Goal: Use online tool/utility: Utilize a website feature to perform a specific function

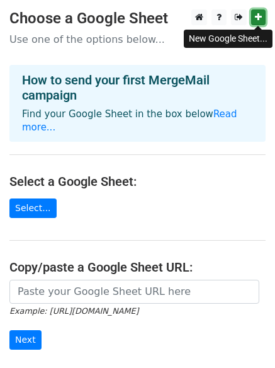
click at [255, 15] on icon at bounding box center [258, 17] width 7 height 9
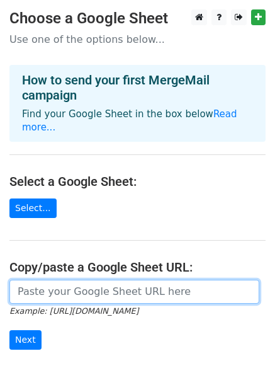
click at [70, 279] on input "url" at bounding box center [134, 291] width 250 height 24
paste input "https://docs.google.com/spreadsheets/d/1ptswI9Uy2wjW1g333urVlvN1Xay0Vk65SaD3a2T…"
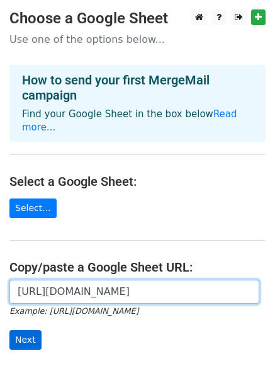
type input "https://docs.google.com/spreadsheets/d/1ptswI9Uy2wjW1g333urVlvN1Xay0Vk65SaD3a2T…"
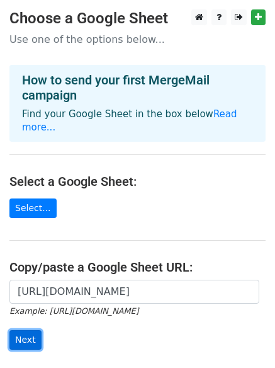
scroll to position [0, 0]
click at [28, 330] on input "Next" at bounding box center [25, 340] width 32 height 20
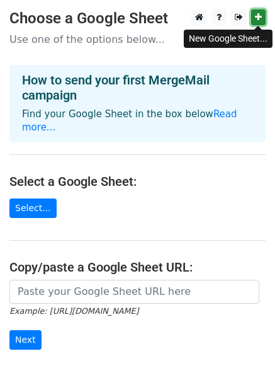
click at [261, 16] on icon at bounding box center [258, 17] width 7 height 9
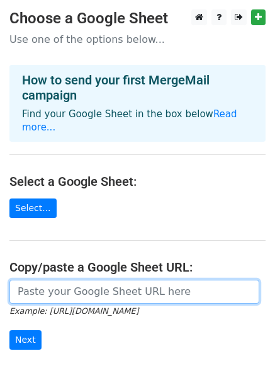
click at [79, 279] on input "url" at bounding box center [134, 291] width 250 height 24
paste input "https://docs.google.com/spreadsheets/d/1Edz57Eq6LFwZoqKorso36FQeOYWe9X7WeDQsewH…"
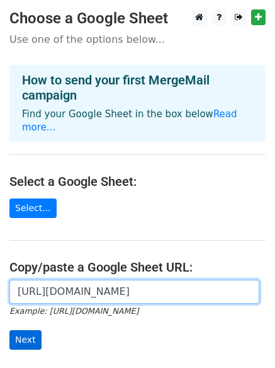
type input "https://docs.google.com/spreadsheets/d/1Edz57Eq6LFwZoqKorso36FQeOYWe9X7WeDQsewH…"
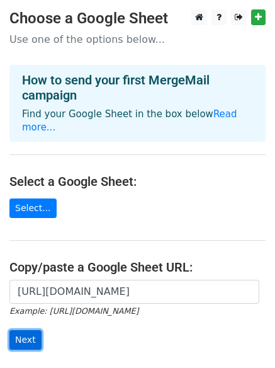
click at [32, 330] on input "Next" at bounding box center [25, 340] width 32 height 20
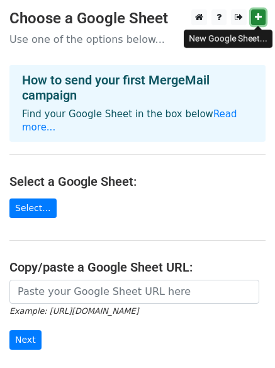
click at [261, 17] on icon at bounding box center [258, 17] width 7 height 9
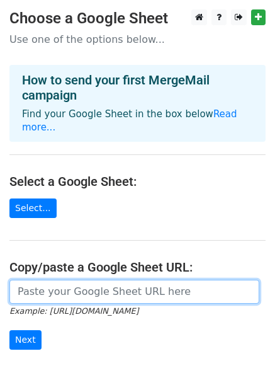
click at [40, 279] on input "url" at bounding box center [134, 291] width 250 height 24
paste input "[URL][DOMAIN_NAME]"
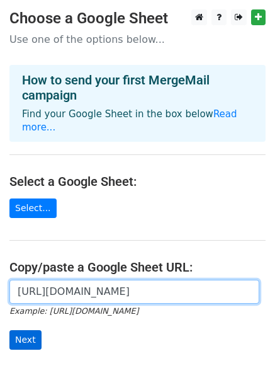
type input "[URL][DOMAIN_NAME]"
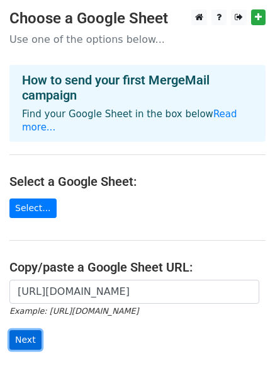
scroll to position [0, 0]
click at [26, 330] on input "Next" at bounding box center [25, 340] width 32 height 20
